Goal: Information Seeking & Learning: Check status

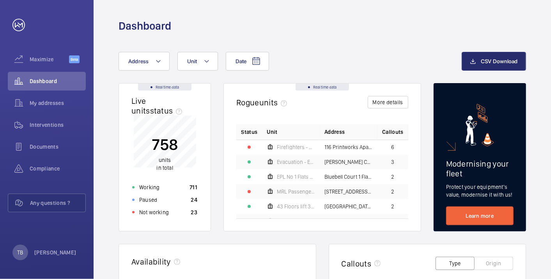
click at [329, 56] on div "Date Address Unit" at bounding box center [290, 61] width 343 height 19
click at [187, 208] on div "Not working 21" at bounding box center [165, 212] width 74 height 12
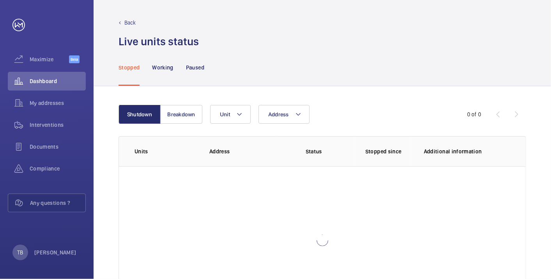
scroll to position [53, 0]
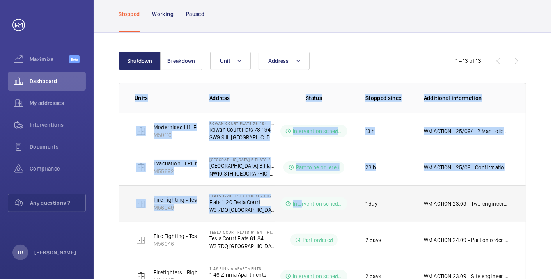
drag, startPoint x: 129, startPoint y: 104, endPoint x: 303, endPoint y: 190, distance: 194.0
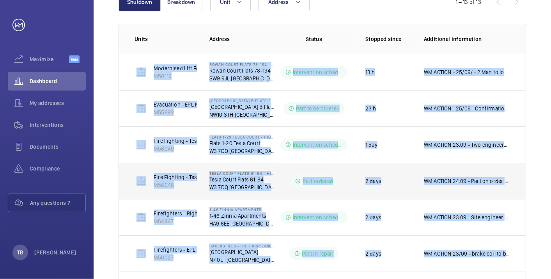
scroll to position [375, 0]
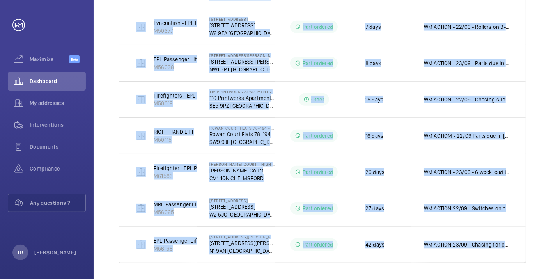
drag, startPoint x: 118, startPoint y: 64, endPoint x: 553, endPoint y: 271, distance: 481.4
click at [551, 271] on html "Your request has been sent. We will contact you soon. Maximize Beta Dashboard M…" at bounding box center [275, 139] width 551 height 279
copy tbody "Modernised Lift For Fire Services - LEFT HAND LIFT M50116 [GEOGRAPHIC_DATA] Fla…"
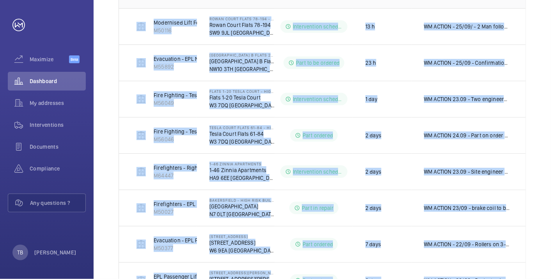
scroll to position [0, 0]
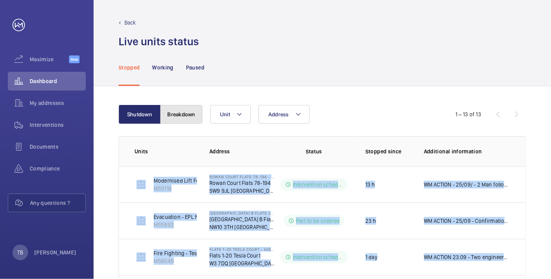
click at [191, 119] on button "Breakdown" at bounding box center [181, 114] width 42 height 19
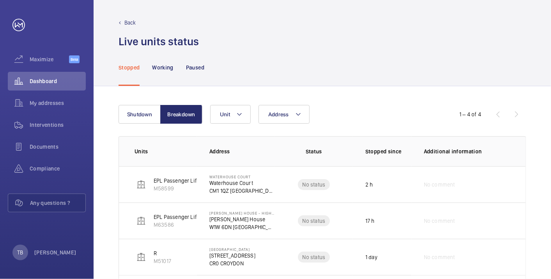
scroll to position [50, 0]
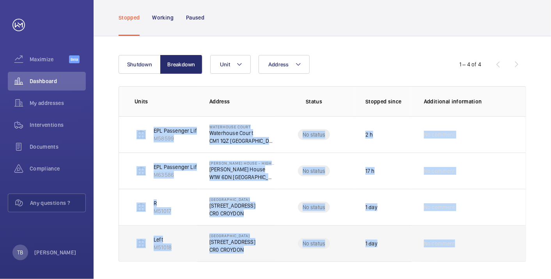
drag, startPoint x: 126, startPoint y: 129, endPoint x: 510, endPoint y: 257, distance: 405.3
click at [0, 0] on tbody "EPL Passenger Lift 1-40 M58599 [GEOGRAPHIC_DATA] CM1 1QZ [GEOGRAPHIC_DATA] No s…" at bounding box center [0, 0] width 0 height 0
copy tbody "EPL Passenger Lift 1-40 M58599 [GEOGRAPHIC_DATA] CM1 1QZ [GEOGRAPHIC_DATA] No s…"
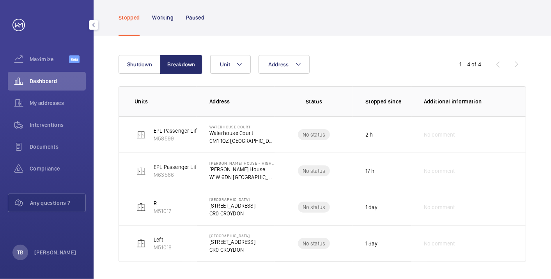
click at [52, 85] on div "Dashboard" at bounding box center [47, 81] width 78 height 19
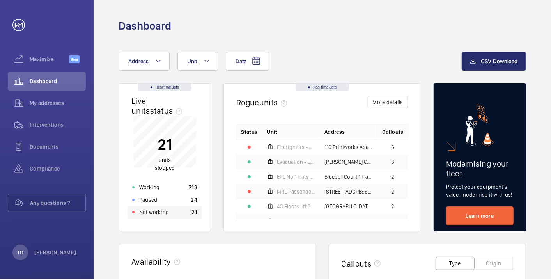
click at [171, 215] on div "Not working 21" at bounding box center [165, 212] width 74 height 12
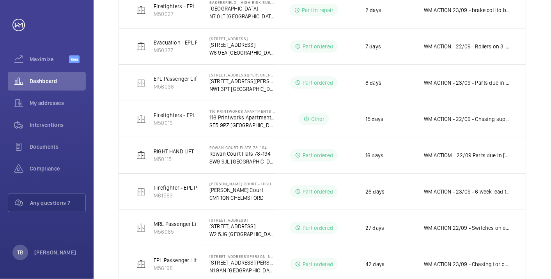
scroll to position [375, 0]
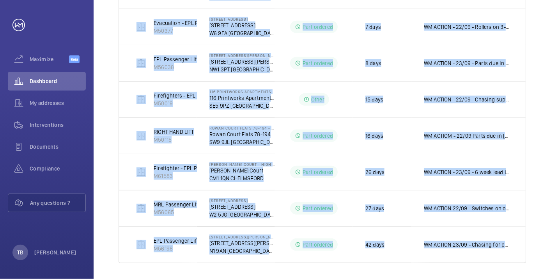
drag, startPoint x: 130, startPoint y: 62, endPoint x: 539, endPoint y: 265, distance: 456.8
copy table "Units Address Status Stopped since Additional information Modernised Lift For F…"
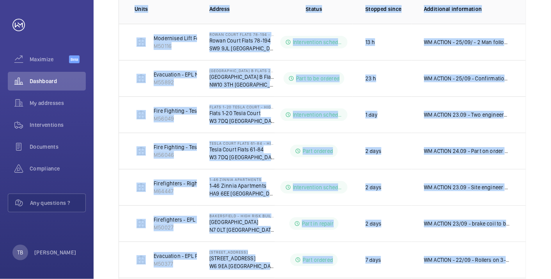
scroll to position [0, 0]
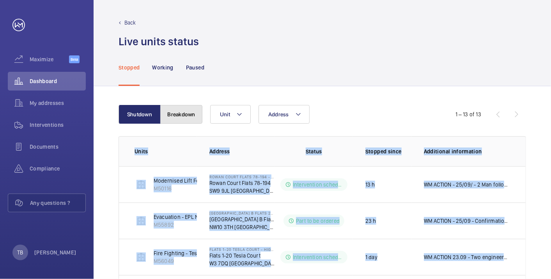
click at [170, 114] on button "Breakdown" at bounding box center [181, 114] width 42 height 19
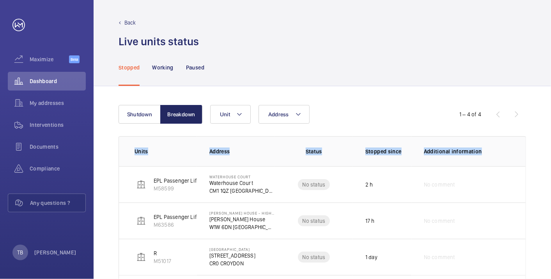
scroll to position [50, 0]
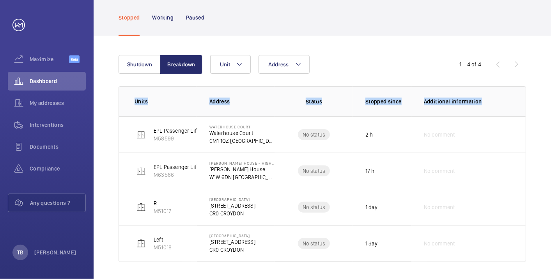
click at [103, 134] on div "Shutdown Breakdown Address Unit 1 – 4 of 4 Units Address Status Stopped since A…" at bounding box center [323, 158] width 458 height 244
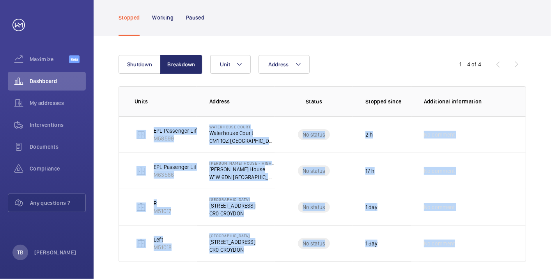
drag, startPoint x: 231, startPoint y: 160, endPoint x: 553, endPoint y: 257, distance: 336.2
click at [551, 257] on html "Your request has been sent. We will contact you soon. Maximize Beta Dashboard M…" at bounding box center [275, 139] width 551 height 279
copy tbody "EPL Passenger Lift 1-40 M58599 [GEOGRAPHIC_DATA] CM1 1QZ [GEOGRAPHIC_DATA] No s…"
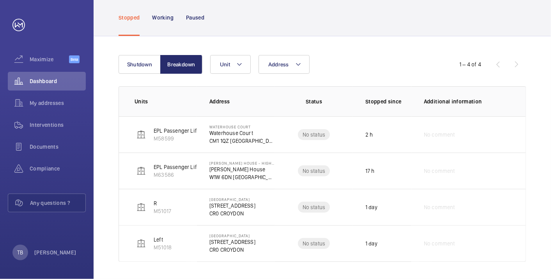
click at [331, 48] on div "Shutdown Breakdown Address Unit 1 – 4 of 4 Units Address Status Stopped since A…" at bounding box center [323, 158] width 458 height 244
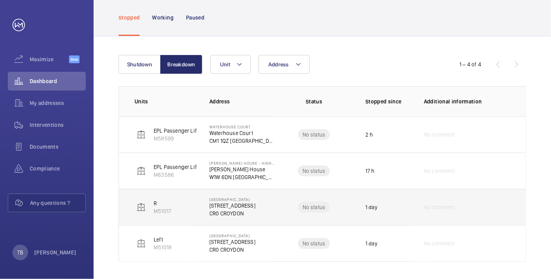
click at [234, 207] on p "[STREET_ADDRESS]" at bounding box center [232, 206] width 46 height 8
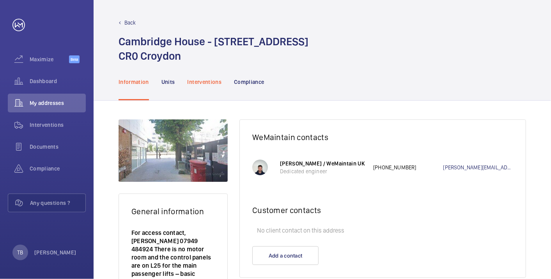
click at [206, 84] on p "Interventions" at bounding box center [205, 82] width 34 height 8
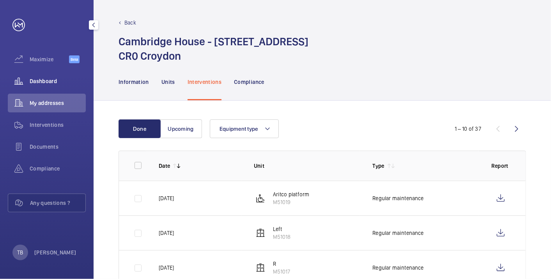
click at [48, 80] on span "Dashboard" at bounding box center [58, 81] width 56 height 8
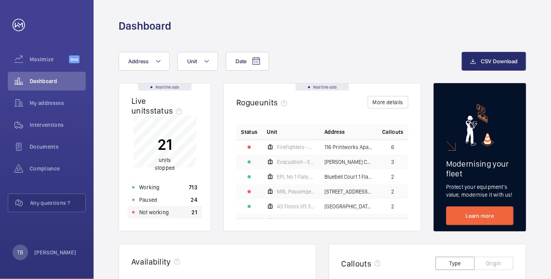
click at [192, 215] on p "21" at bounding box center [195, 212] width 6 height 8
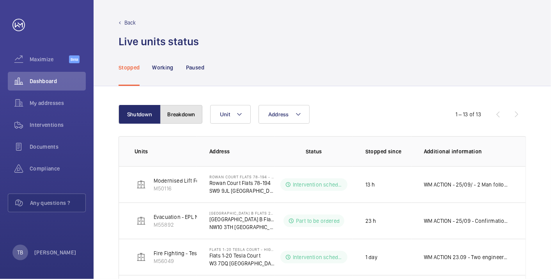
click at [190, 120] on button "Breakdown" at bounding box center [181, 114] width 42 height 19
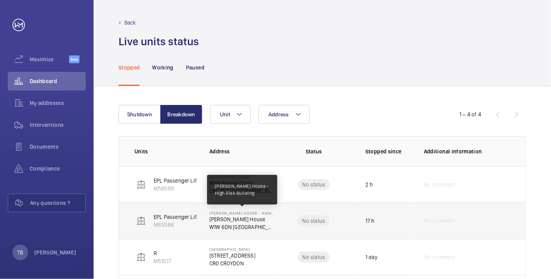
scroll to position [50, 0]
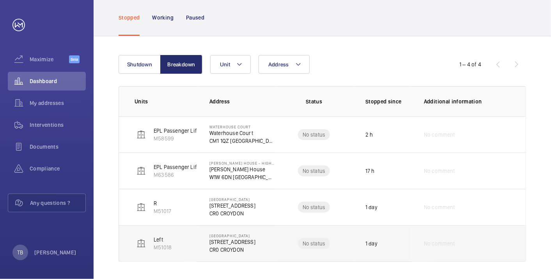
click at [230, 242] on p "[STREET_ADDRESS]" at bounding box center [232, 242] width 46 height 8
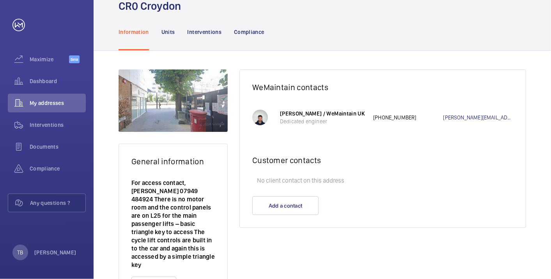
scroll to position [67, 0]
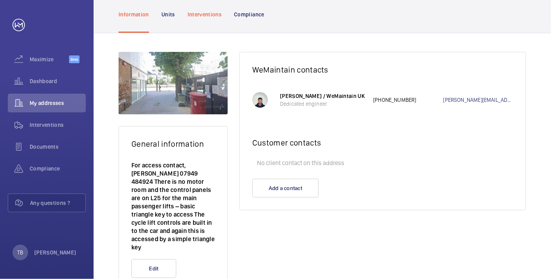
click at [202, 16] on p "Interventions" at bounding box center [205, 15] width 34 height 8
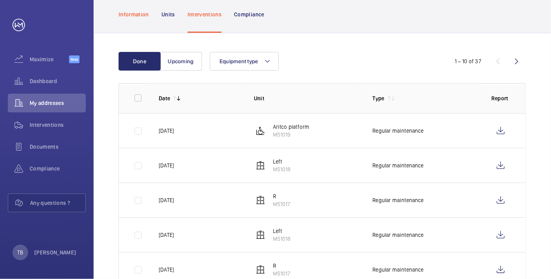
click at [128, 16] on p "Information" at bounding box center [134, 15] width 30 height 8
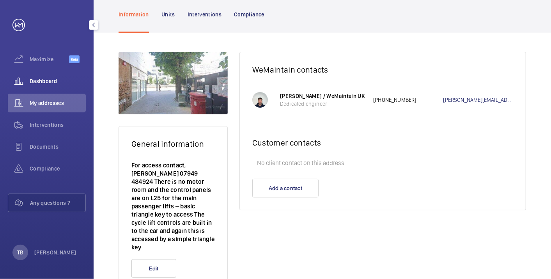
click at [42, 82] on span "Dashboard" at bounding box center [58, 81] width 56 height 8
